Goal: Navigation & Orientation: Find specific page/section

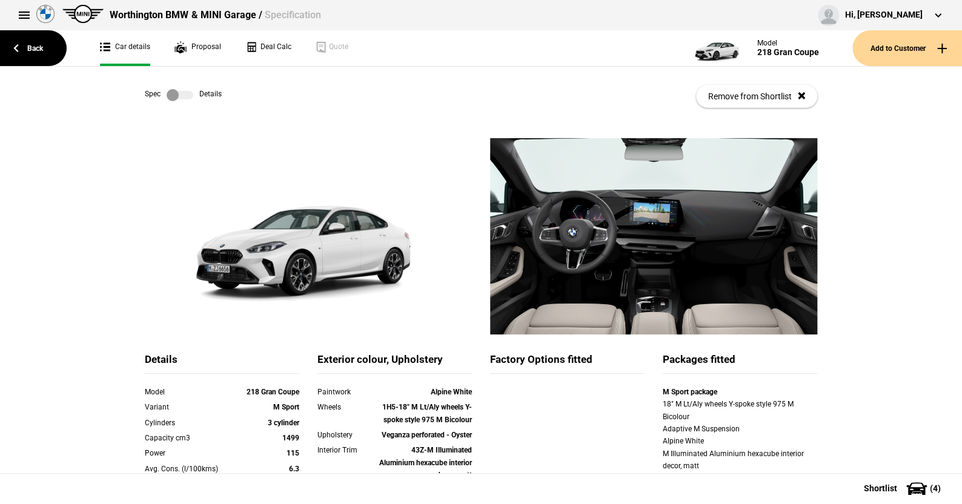
click at [181, 92] on label at bounding box center [180, 95] width 27 height 12
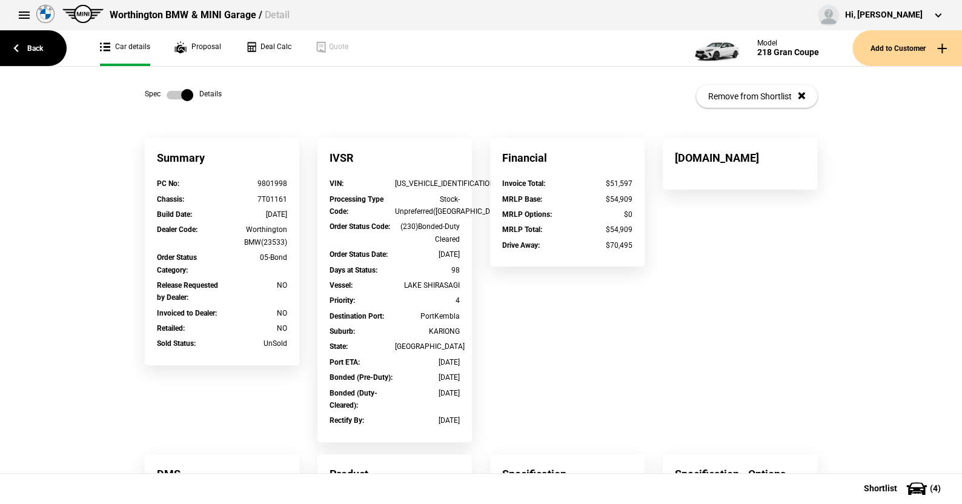
click at [167, 91] on label at bounding box center [180, 95] width 27 height 12
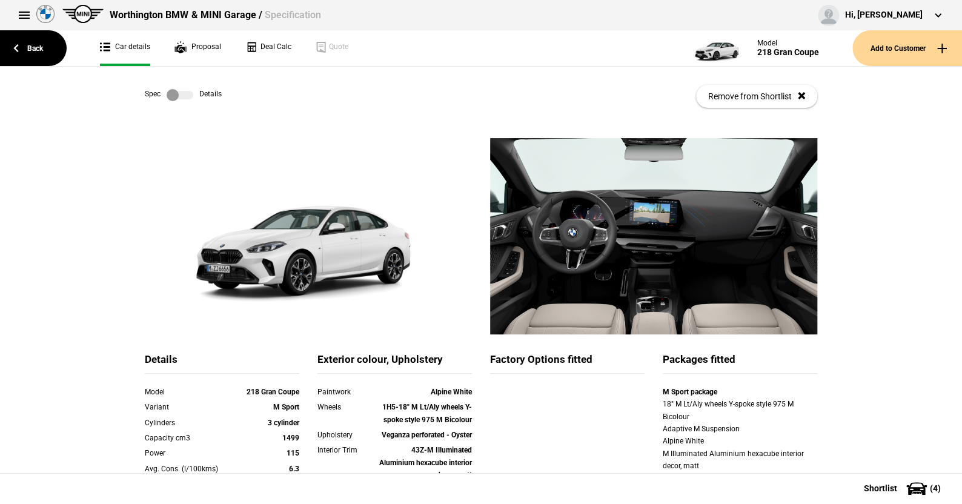
click at [184, 96] on label at bounding box center [180, 95] width 27 height 12
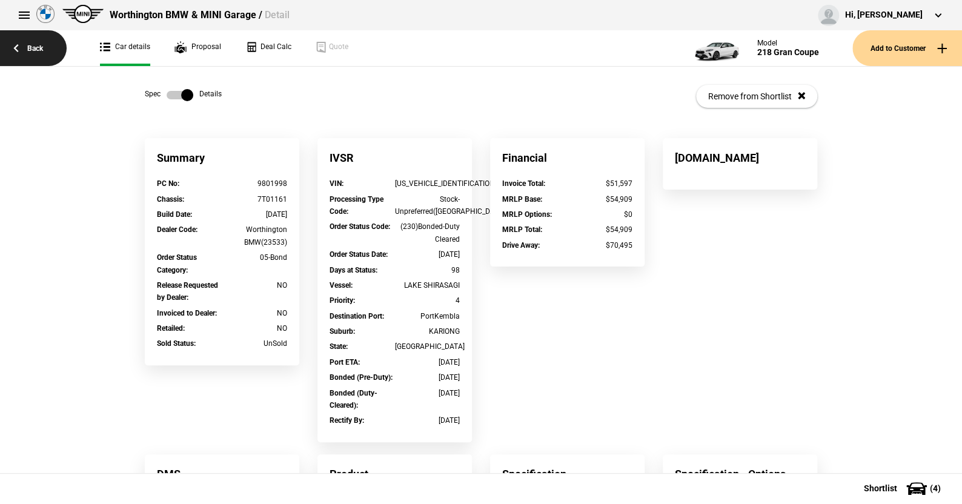
click at [41, 45] on link "Back" at bounding box center [33, 48] width 67 height 36
